Goal: Task Accomplishment & Management: Use online tool/utility

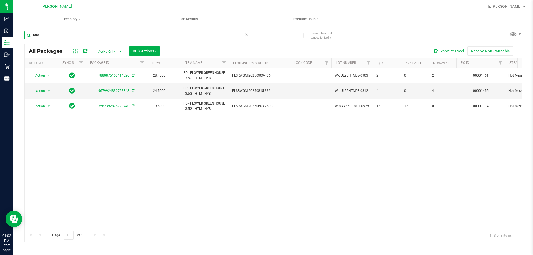
click at [66, 31] on input "htm" at bounding box center [137, 35] width 227 height 8
click at [66, 34] on input "htm" at bounding box center [137, 35] width 227 height 8
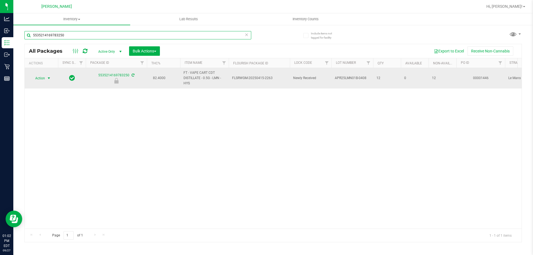
type input "5535214169783250"
click at [45, 80] on span "Action" at bounding box center [37, 78] width 15 height 8
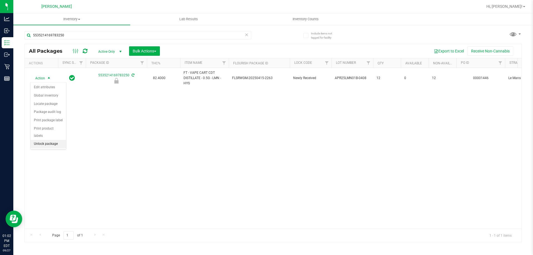
click at [50, 140] on li "Unlock package" at bounding box center [49, 144] width 36 height 8
